Goal: Task Accomplishment & Management: Use online tool/utility

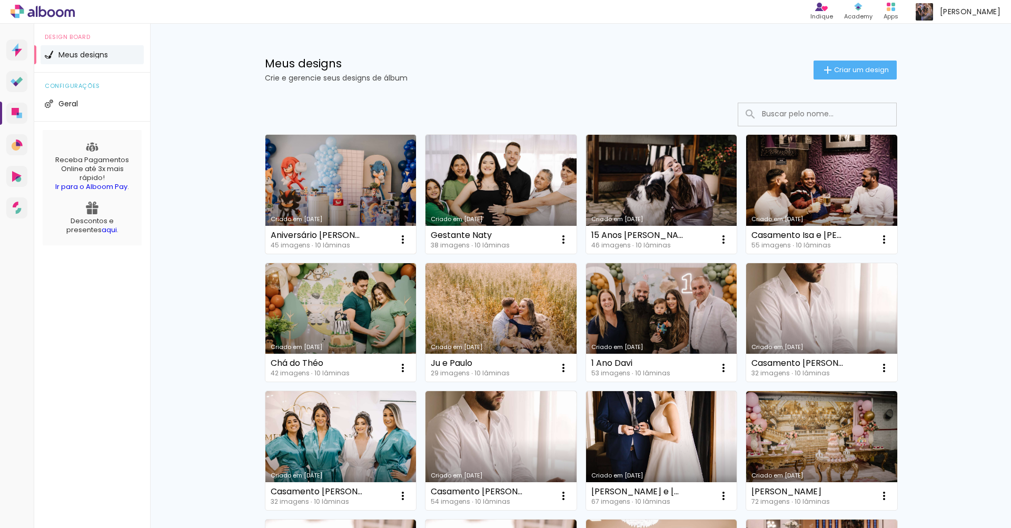
click at [353, 178] on link "Criado em [DATE]" at bounding box center [340, 194] width 151 height 119
